Goal: Task Accomplishment & Management: Manage account settings

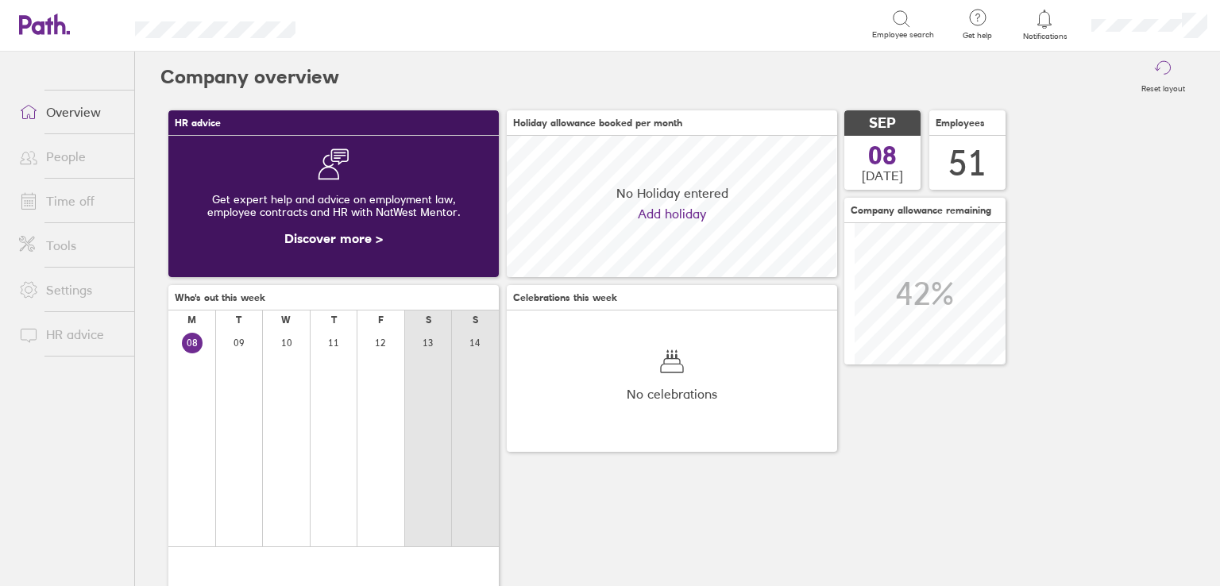
scroll to position [141, 330]
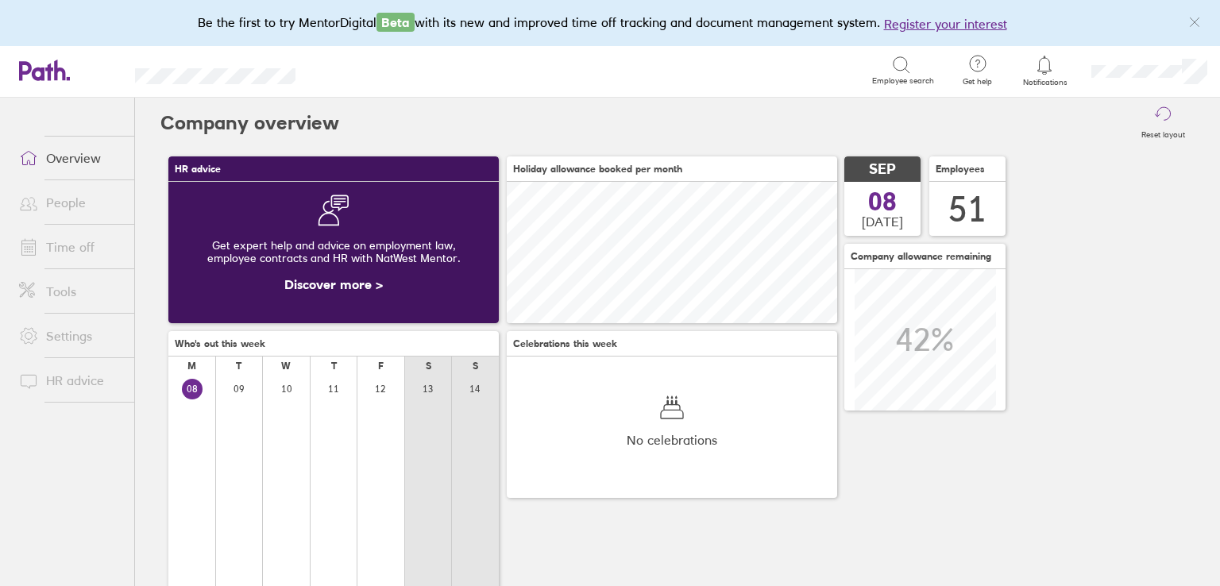
click at [87, 195] on link "People" at bounding box center [70, 203] width 128 height 32
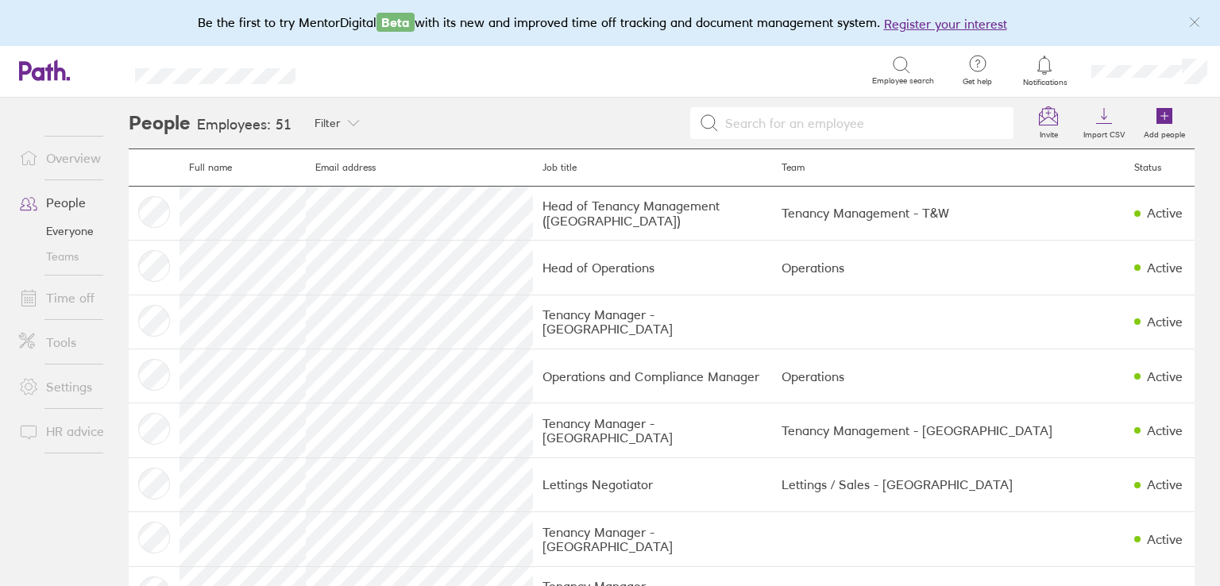
click at [56, 302] on link "Time off" at bounding box center [70, 298] width 128 height 32
